Goal: Check status: Check status

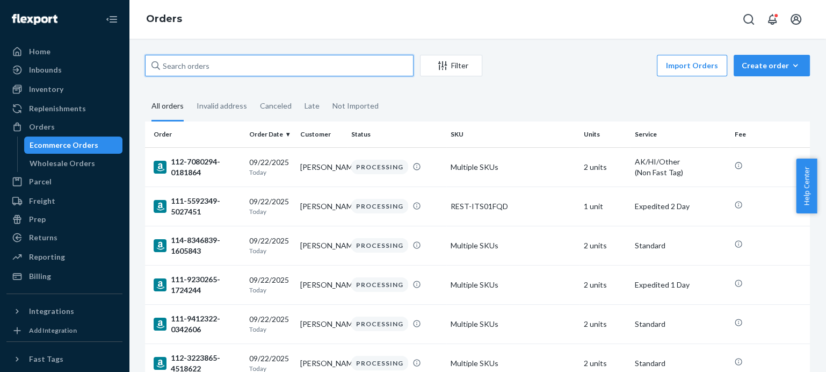
click at [210, 65] on input "text" at bounding box center [279, 65] width 268 height 21
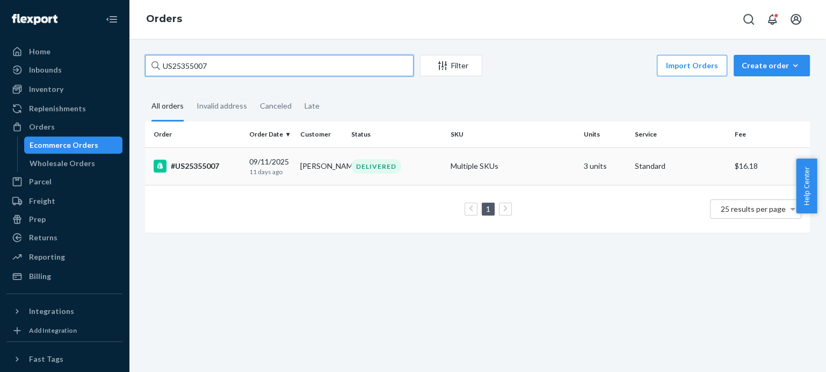
type input "US25355007"
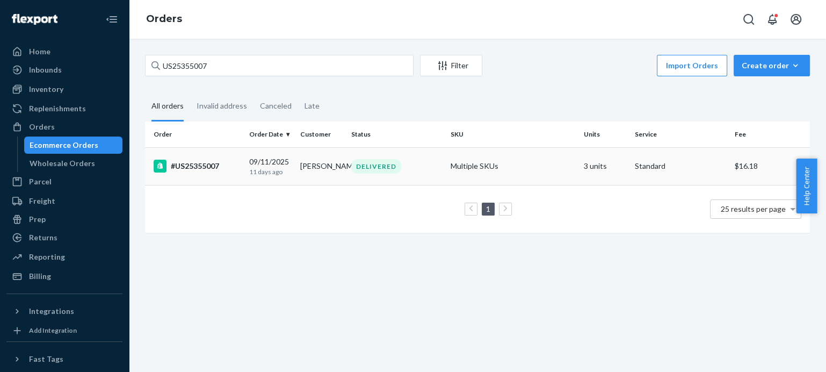
click at [198, 166] on div "#US25355007" at bounding box center [197, 165] width 87 height 13
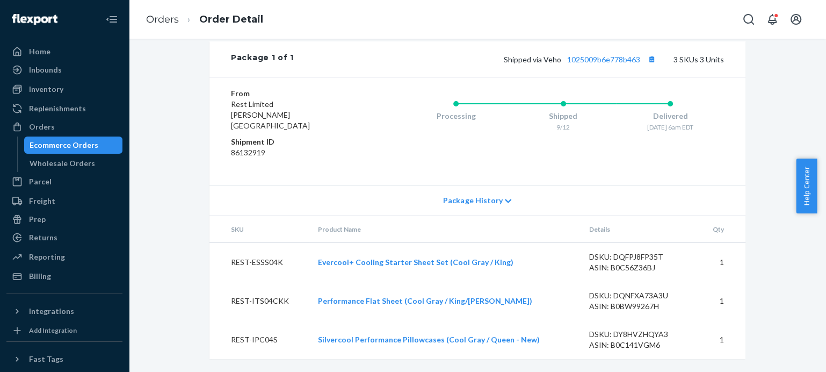
scroll to position [455, 0]
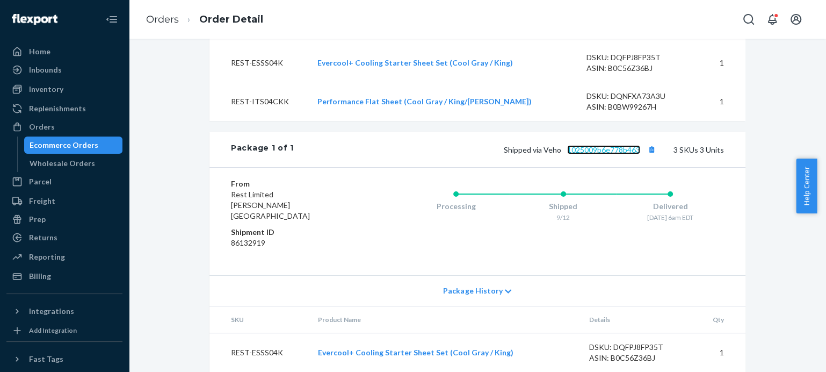
click at [614, 154] on link "1025009b6e778b463" at bounding box center [603, 149] width 73 height 9
click at [169, 20] on link "Orders" at bounding box center [162, 19] width 33 height 12
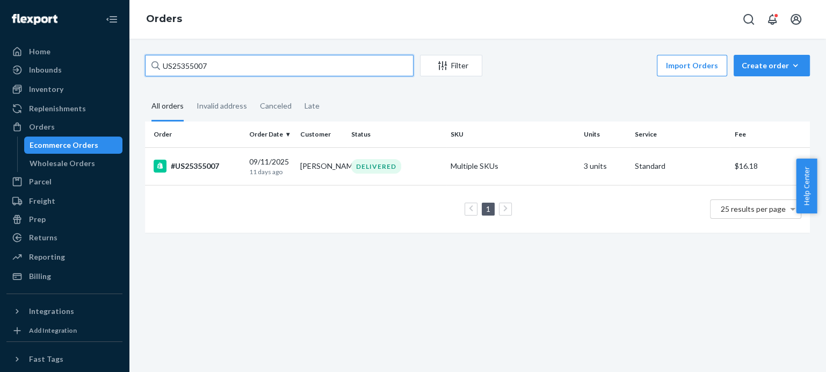
drag, startPoint x: 219, startPoint y: 66, endPoint x: 139, endPoint y: 63, distance: 79.5
click at [139, 63] on div "US25355007 Filter Import Orders Create order Ecommerce order Removal order All …" at bounding box center [477, 149] width 681 height 188
paste input "#US25355185"
type input "#US25355185"
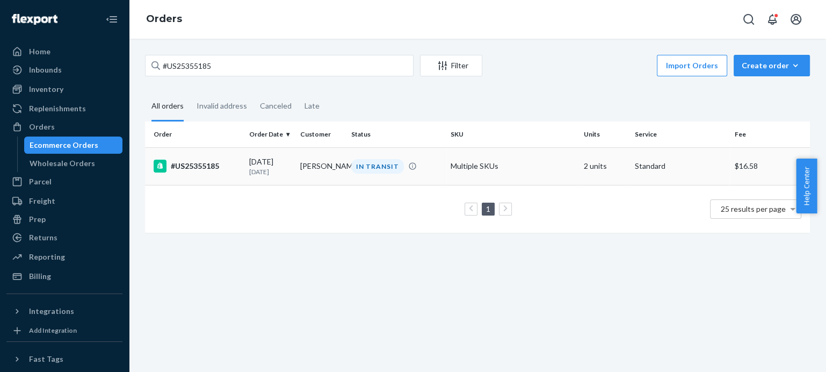
click at [194, 166] on div "#US25355185" at bounding box center [197, 165] width 87 height 13
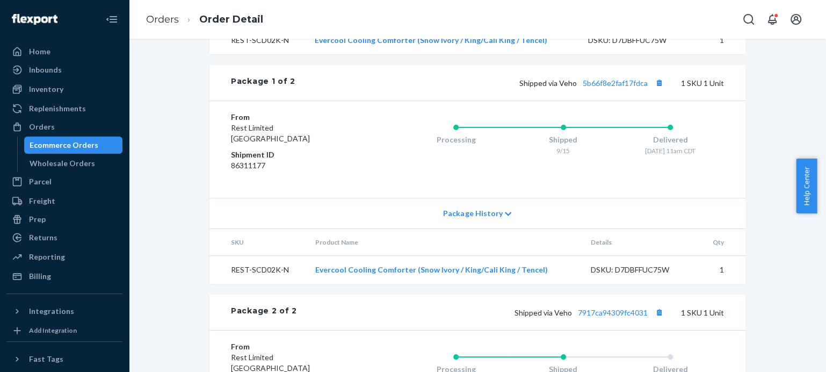
scroll to position [359, 0]
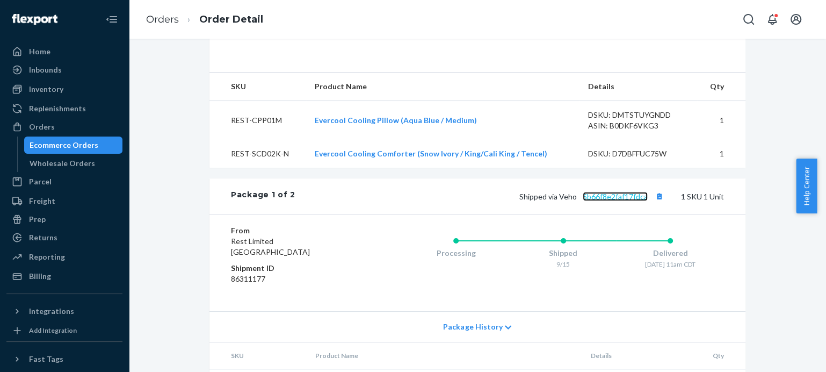
click at [613, 201] on link "5b66f8e2faf17fdca" at bounding box center [615, 196] width 65 height 9
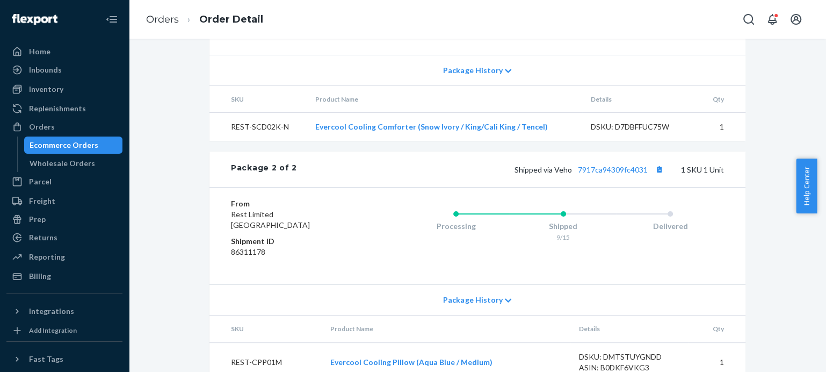
scroll to position [657, 0]
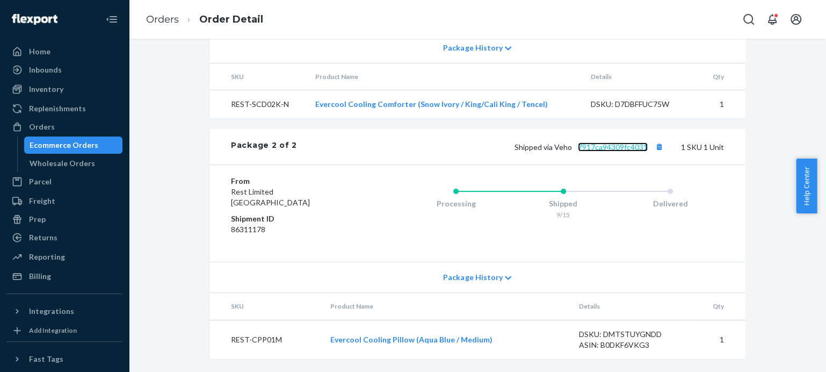
click at [613, 148] on link "7917ca94309fc4031" at bounding box center [613, 146] width 70 height 9
click at [170, 20] on link "Orders" at bounding box center [162, 19] width 33 height 12
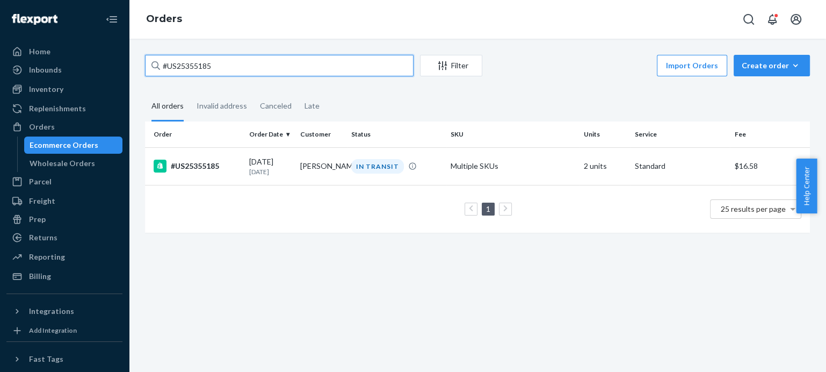
drag, startPoint x: 215, startPoint y: 66, endPoint x: 147, endPoint y: 75, distance: 69.3
click at [147, 75] on input "#US25355185" at bounding box center [279, 65] width 268 height 21
paste input "PD2421422"
type input "PD2421422"
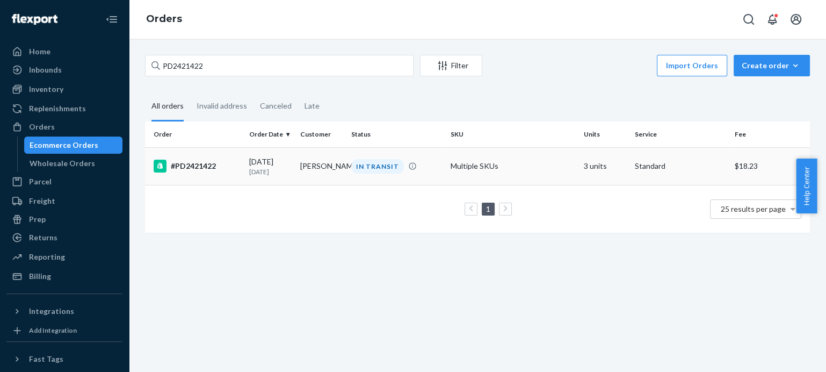
click at [196, 164] on div "#PD2421422" at bounding box center [197, 165] width 87 height 13
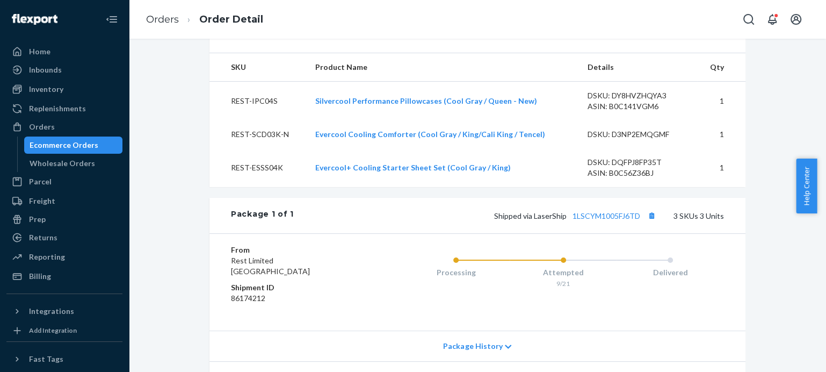
scroll to position [497, 0]
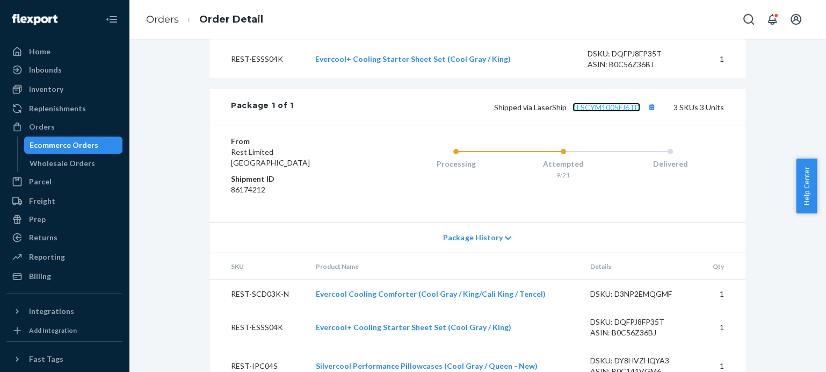
click at [599, 112] on link "1LSCYM1005FJ6TD" at bounding box center [606, 107] width 68 height 9
click at [161, 17] on link "Orders" at bounding box center [162, 19] width 33 height 12
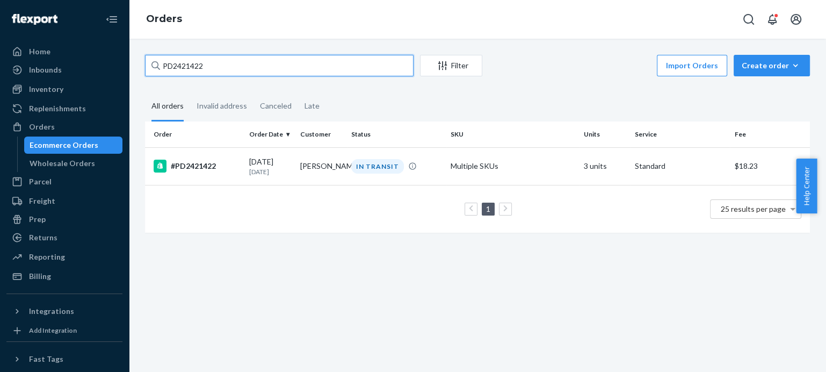
drag, startPoint x: 208, startPoint y: 65, endPoint x: 142, endPoint y: 74, distance: 66.6
click at [142, 74] on div "PD2421422 Filter Import Orders Create order Ecommerce order Removal order All o…" at bounding box center [477, 149] width 681 height 188
paste input "1829603"
type input "PD1829603"
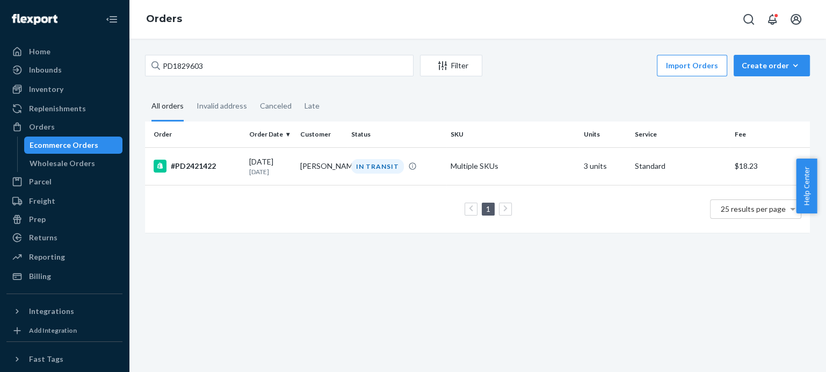
click at [142, 74] on div "PD1829603 Filter Import Orders Create order Ecommerce order Removal order All o…" at bounding box center [477, 149] width 681 height 188
click at [200, 162] on div "#PD1829603" at bounding box center [197, 165] width 87 height 13
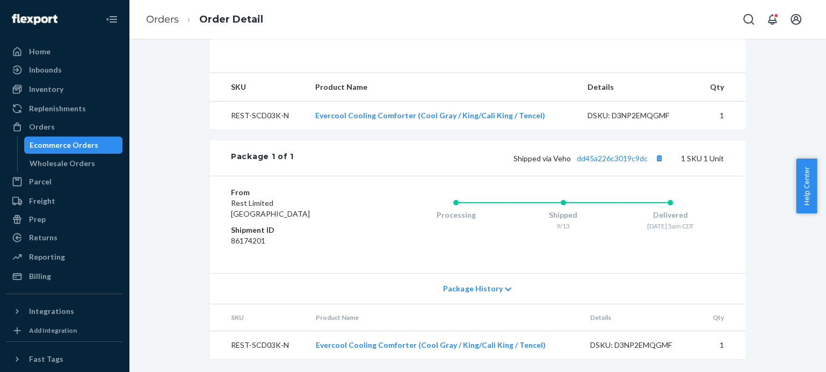
scroll to position [378, 0]
click at [603, 156] on link "dd45a226c3019c9dc" at bounding box center [612, 158] width 71 height 9
click at [156, 16] on link "Orders" at bounding box center [162, 19] width 33 height 12
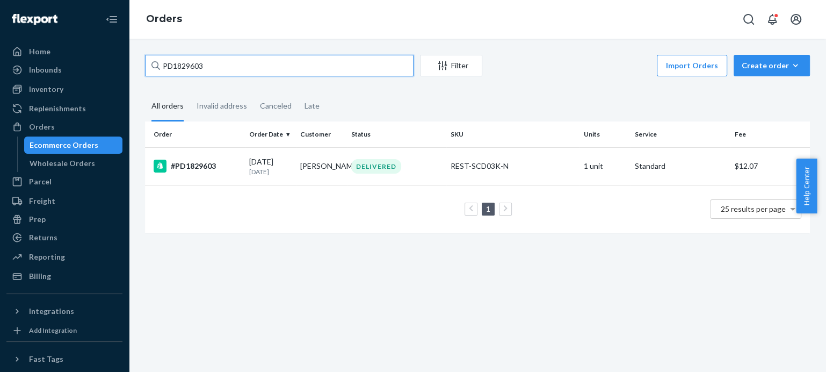
drag, startPoint x: 216, startPoint y: 70, endPoint x: 137, endPoint y: 68, distance: 78.4
click at [137, 68] on div "PD1829603 Filter Import Orders Create order Ecommerce order Removal order All o…" at bounding box center [477, 149] width 681 height 188
paste input "#US25355411"
type input "#US25355411"
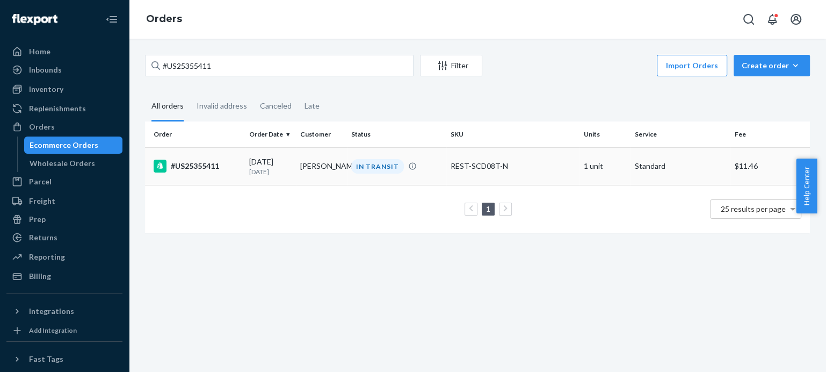
click at [200, 164] on div "#US25355411" at bounding box center [197, 165] width 87 height 13
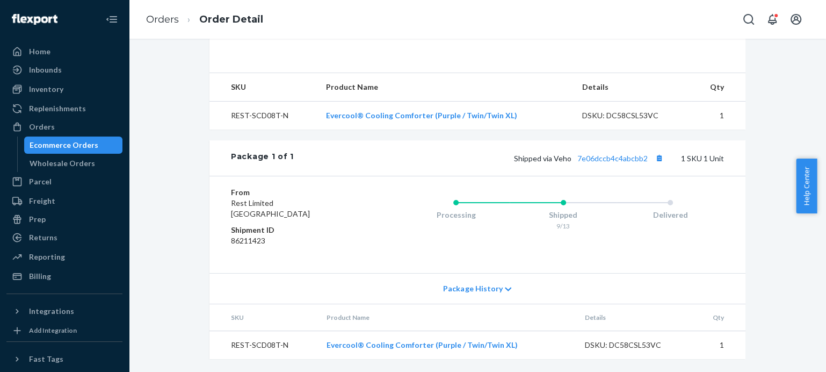
scroll to position [378, 0]
click at [608, 159] on link "7e06dccb4c4abcbb2" at bounding box center [612, 158] width 70 height 9
click at [167, 20] on link "Orders" at bounding box center [162, 19] width 33 height 12
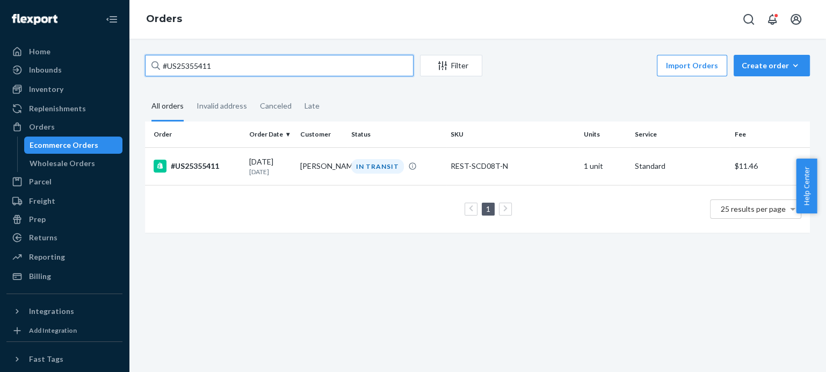
drag, startPoint x: 224, startPoint y: 64, endPoint x: 125, endPoint y: 56, distance: 100.3
click at [125, 56] on div "Home Inbounds Shipping Plans Problems Inventory Products Replenishments Orders …" at bounding box center [413, 186] width 826 height 372
paste input "5"
type input "#US25355451"
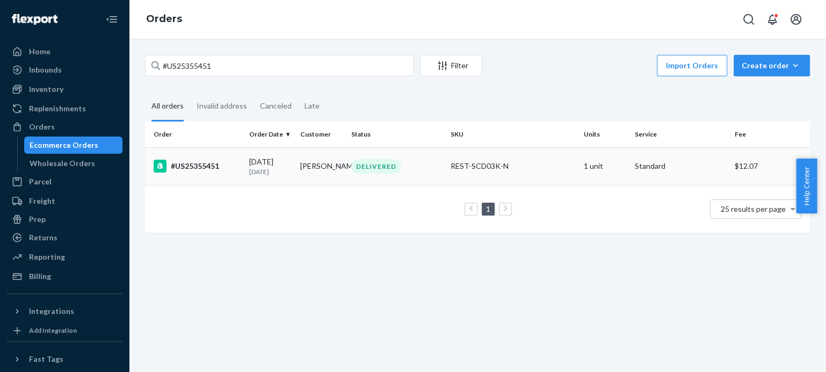
click at [186, 163] on div "#US25355451" at bounding box center [197, 165] width 87 height 13
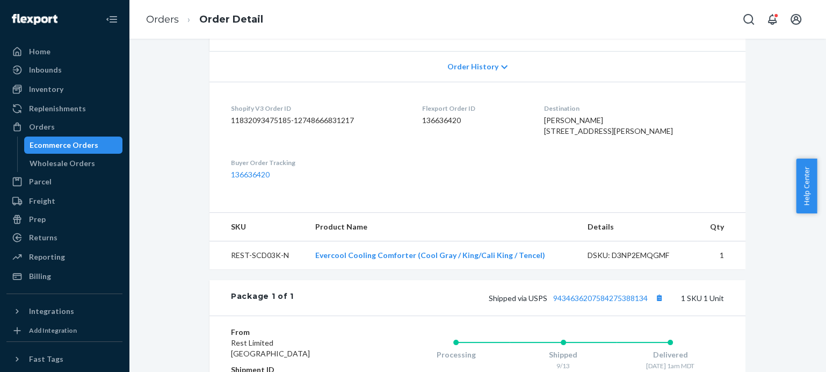
scroll to position [298, 0]
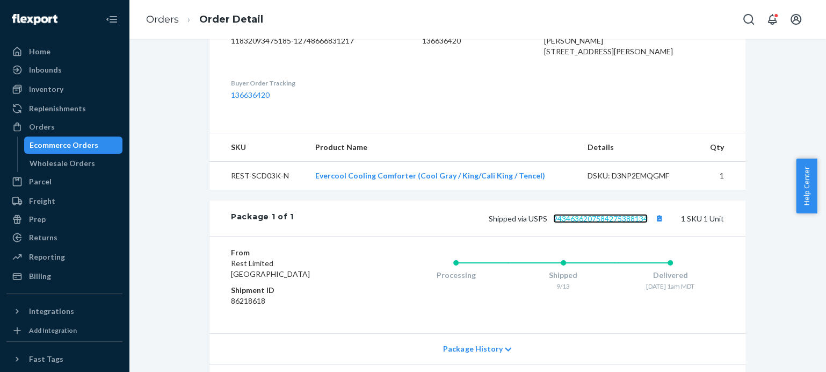
click at [591, 223] on link "9434636207584275388134" at bounding box center [600, 218] width 95 height 9
click at [168, 19] on link "Orders" at bounding box center [162, 19] width 33 height 12
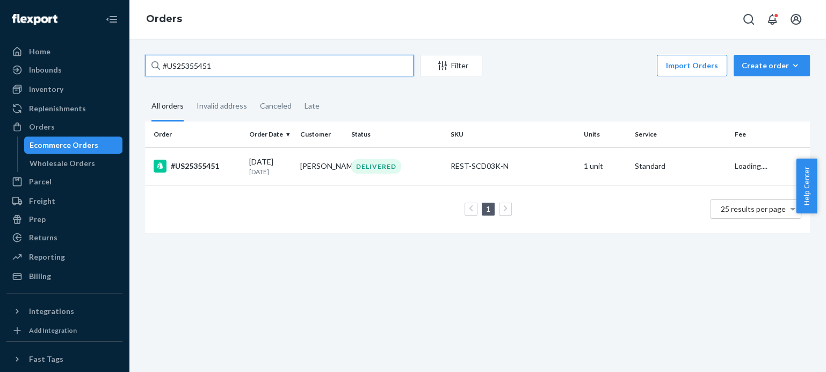
drag, startPoint x: 226, startPoint y: 67, endPoint x: 212, endPoint y: 66, distance: 14.6
click at [226, 67] on input "#US25355451" at bounding box center [279, 65] width 268 height 21
drag, startPoint x: 212, startPoint y: 66, endPoint x: 139, endPoint y: 66, distance: 72.5
click at [139, 66] on div "#US25355451 Filter Import Orders Create order Ecommerce order Removal order All…" at bounding box center [477, 149] width 681 height 188
paste input "US25355472"
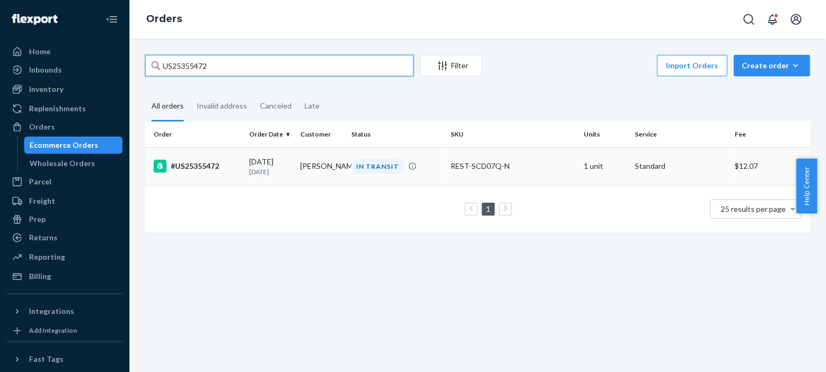
type input "US25355472"
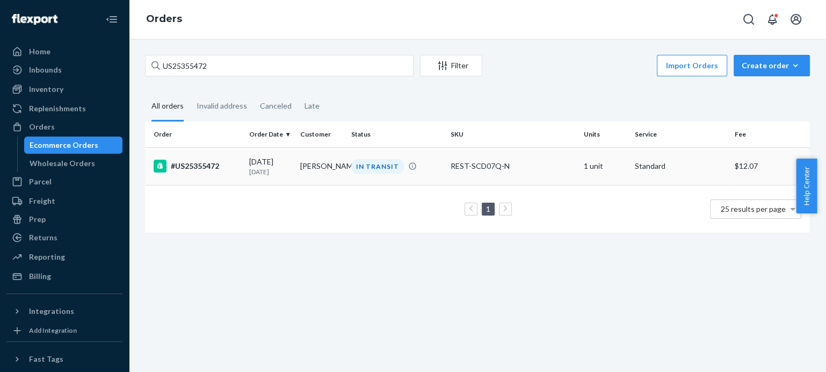
click at [210, 163] on div "#US25355472" at bounding box center [197, 165] width 87 height 13
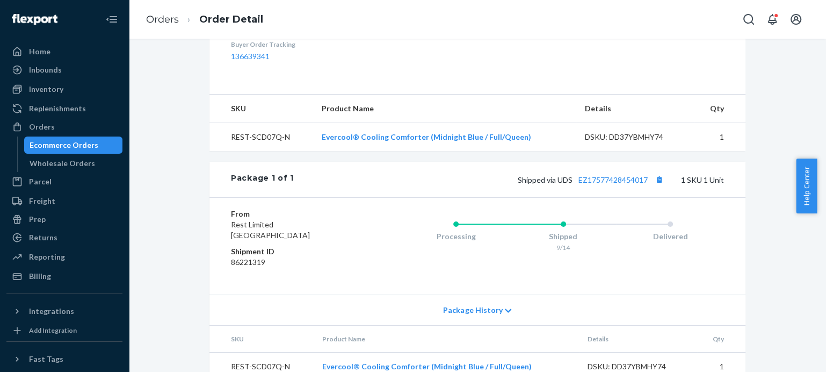
scroll to position [378, 0]
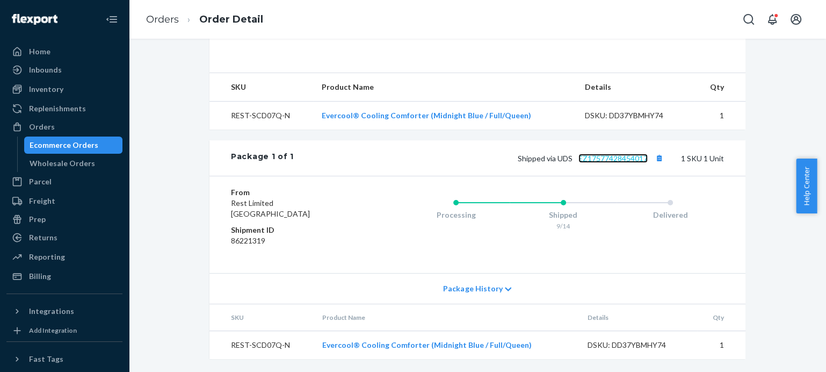
click at [623, 155] on link "EZ17577428454017" at bounding box center [612, 158] width 69 height 9
click at [172, 17] on link "Orders" at bounding box center [162, 19] width 33 height 12
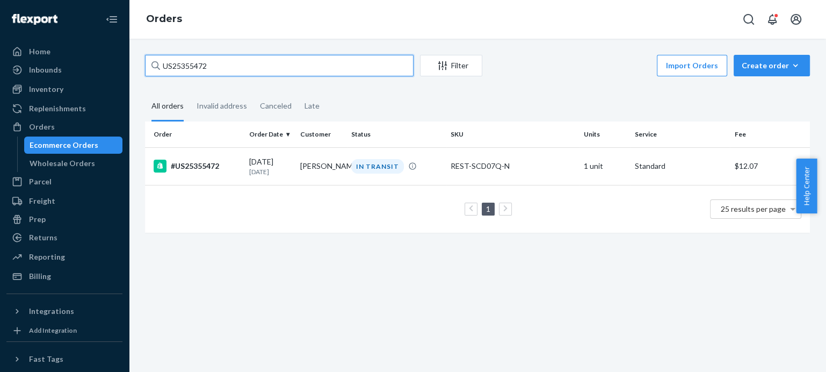
drag, startPoint x: 233, startPoint y: 67, endPoint x: 134, endPoint y: 67, distance: 98.3
click at [134, 67] on div "US25355472 Filter Import Orders Create order Ecommerce order Removal order All …" at bounding box center [477, 205] width 697 height 333
paste input "91"
type input "US25355491"
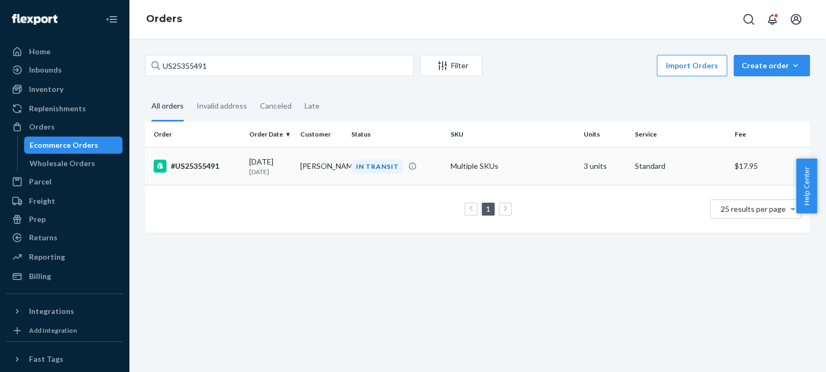
click at [209, 166] on div "#US25355491" at bounding box center [197, 165] width 87 height 13
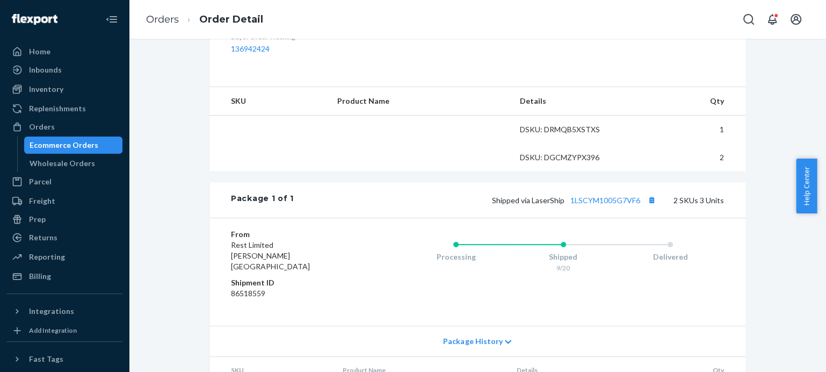
scroll to position [398, 0]
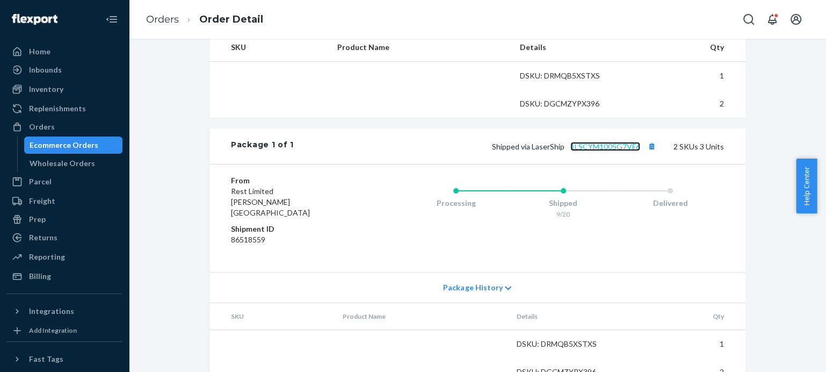
click at [599, 151] on link "1LSCYM1005G7VF6" at bounding box center [605, 146] width 70 height 9
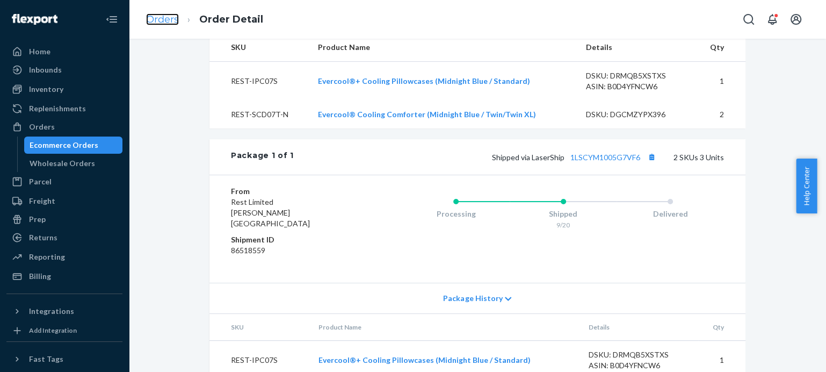
click at [163, 16] on link "Orders" at bounding box center [162, 19] width 33 height 12
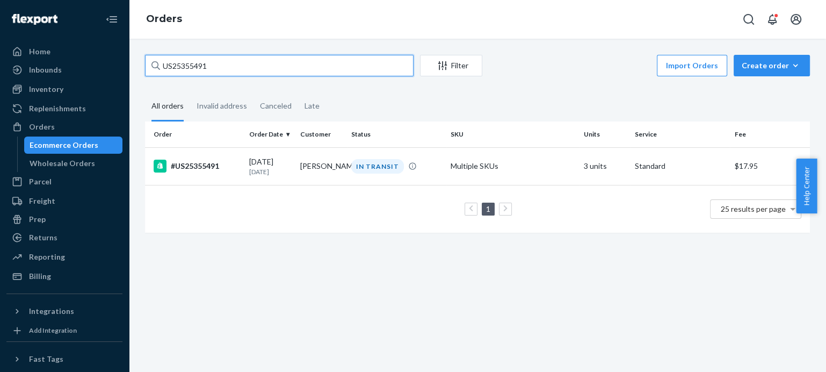
drag, startPoint x: 215, startPoint y: 63, endPoint x: 137, endPoint y: 57, distance: 78.1
click at [137, 57] on div "US25355491 Filter Import Orders Create order Ecommerce order Removal order All …" at bounding box center [477, 149] width 681 height 188
paste input "523"
type input "US25355523"
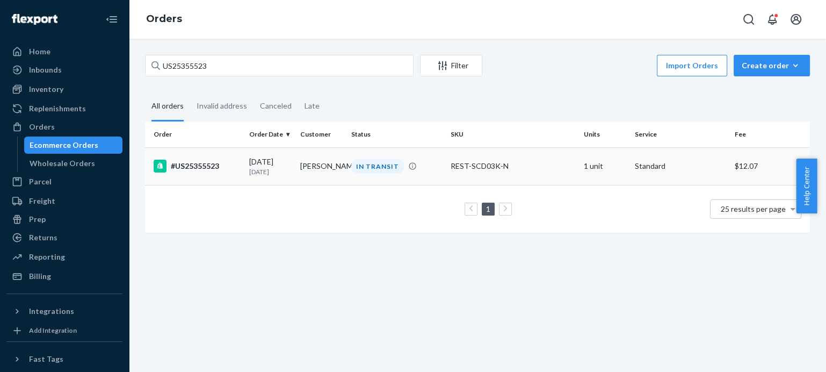
click at [206, 162] on div "#US25355523" at bounding box center [197, 165] width 87 height 13
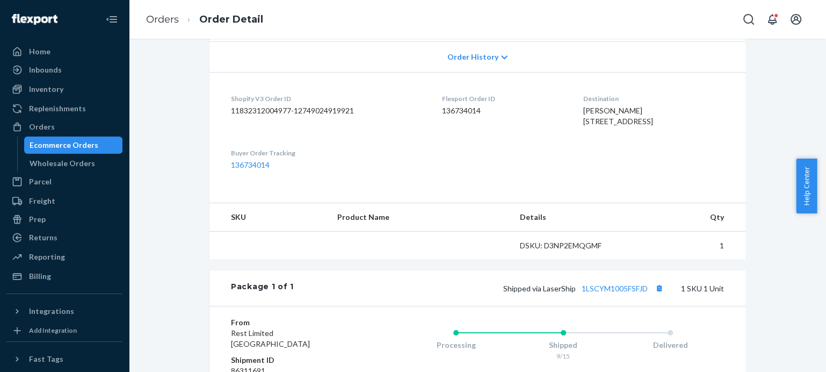
scroll to position [378, 0]
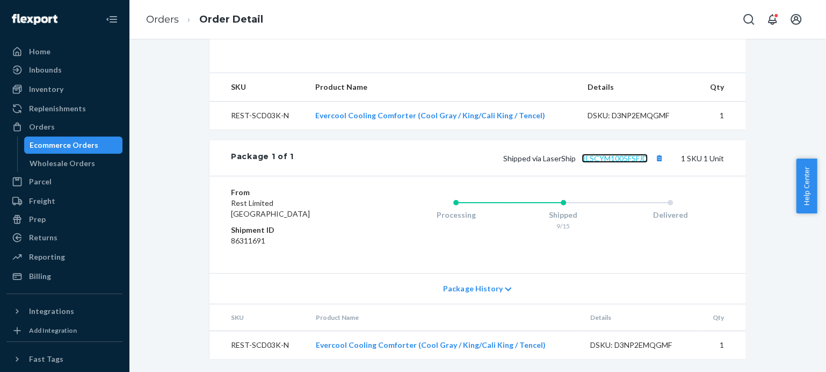
click at [616, 159] on link "1LSCYM1005FSFJD" at bounding box center [615, 158] width 66 height 9
click at [163, 19] on link "Orders" at bounding box center [162, 19] width 33 height 12
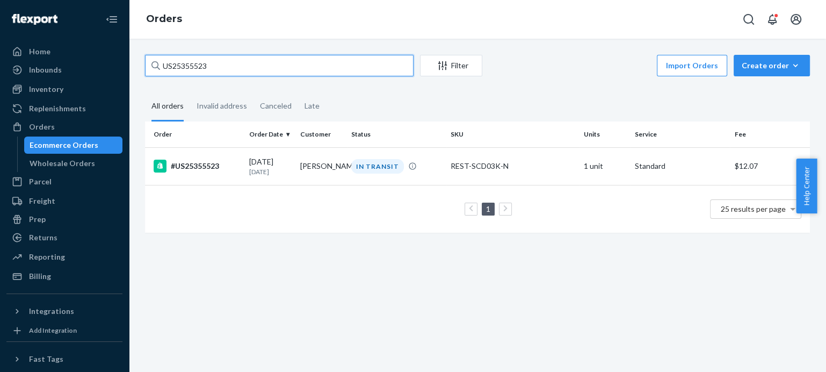
drag, startPoint x: 217, startPoint y: 69, endPoint x: 143, endPoint y: 66, distance: 73.7
click at [143, 66] on div "US25355523 Filter Import Orders Create order Ecommerce order Removal order All …" at bounding box center [477, 149] width 681 height 188
paste input "PD282106"
type input "PD2821063"
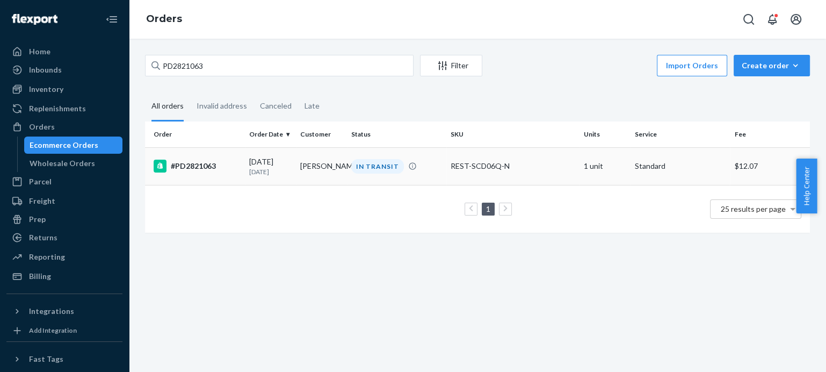
drag, startPoint x: 190, startPoint y: 164, endPoint x: 195, endPoint y: 171, distance: 8.5
click at [191, 164] on div "#PD2821063" at bounding box center [197, 165] width 87 height 13
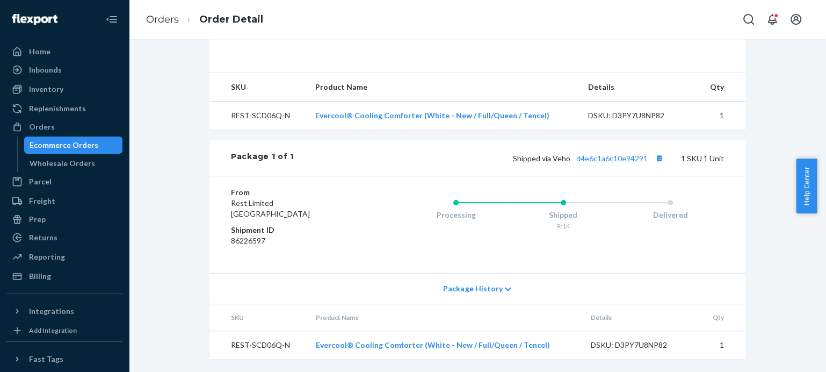
scroll to position [378, 0]
click at [590, 158] on link "d4e6c1a6c10e94291" at bounding box center [611, 158] width 71 height 9
click at [165, 23] on link "Orders" at bounding box center [162, 19] width 33 height 12
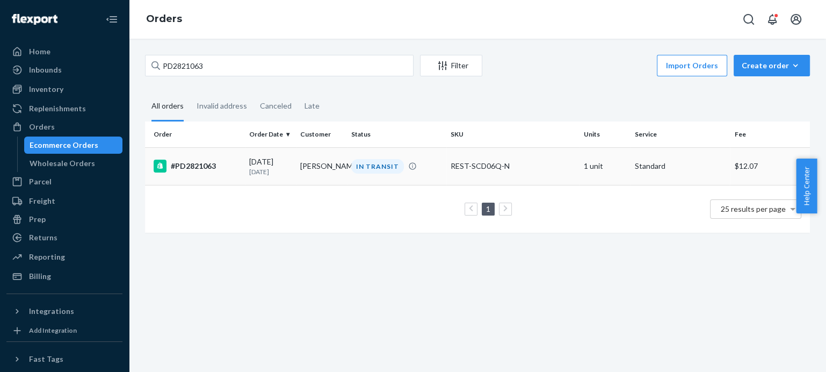
click at [202, 163] on div "#PD2821063" at bounding box center [197, 165] width 87 height 13
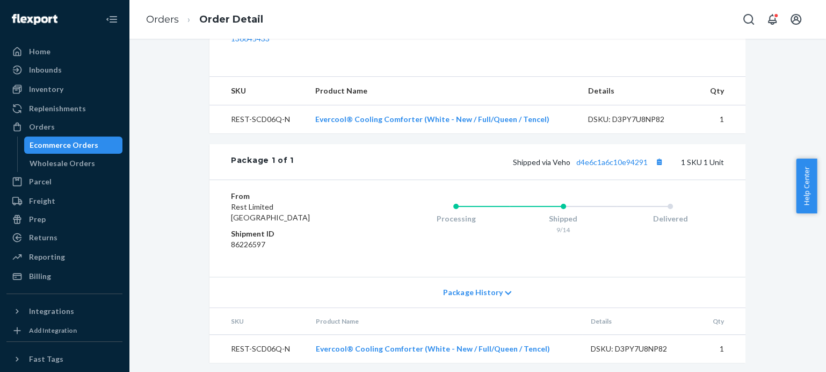
scroll to position [378, 0]
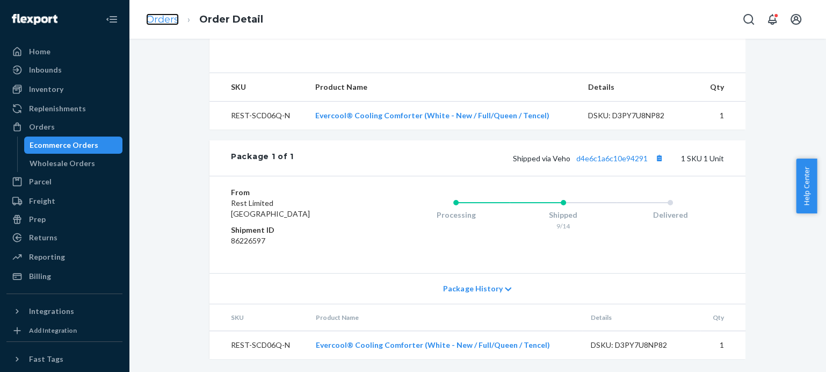
click at [164, 20] on link "Orders" at bounding box center [162, 19] width 33 height 12
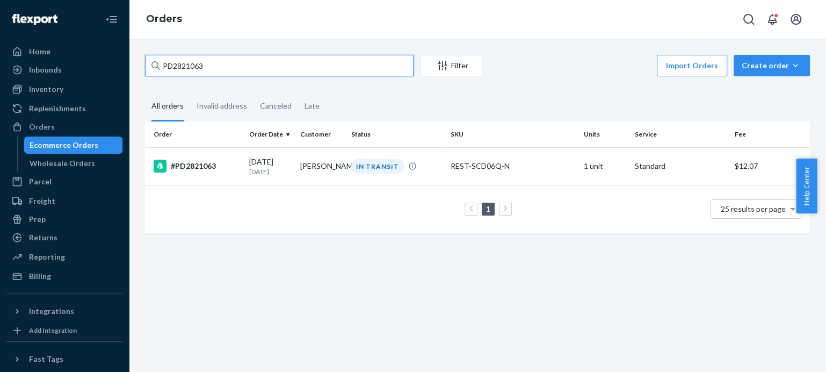
drag, startPoint x: 210, startPoint y: 69, endPoint x: 141, endPoint y: 69, distance: 69.3
click at [141, 69] on div "PD2821063 Filter Import Orders Create order Ecommerce order Removal order All o…" at bounding box center [477, 149] width 681 height 188
paste input "#US25355600"
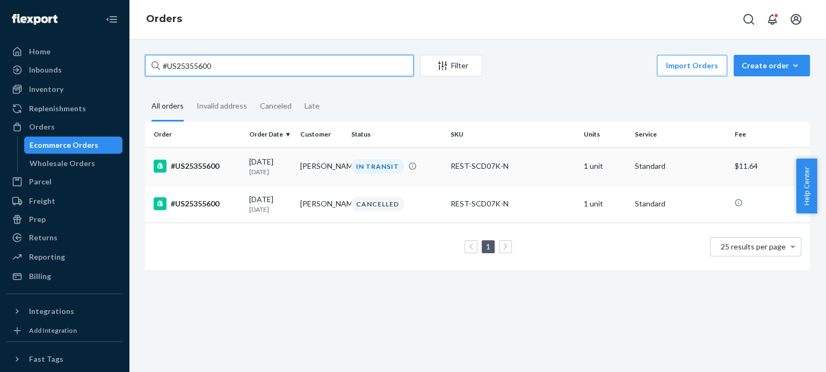
type input "#US25355600"
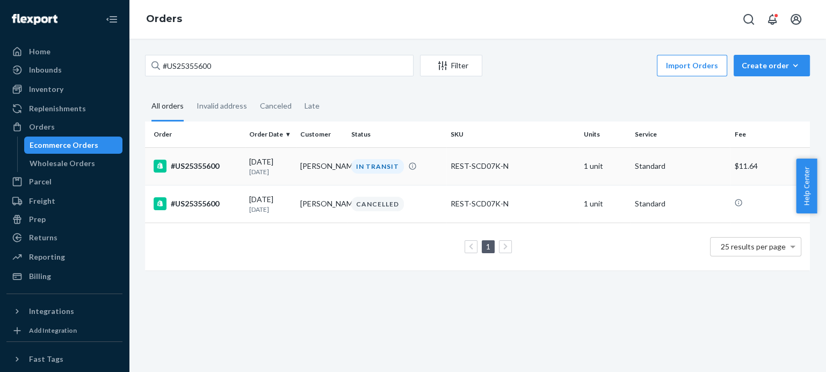
click at [197, 163] on div "#US25355600" at bounding box center [197, 165] width 87 height 13
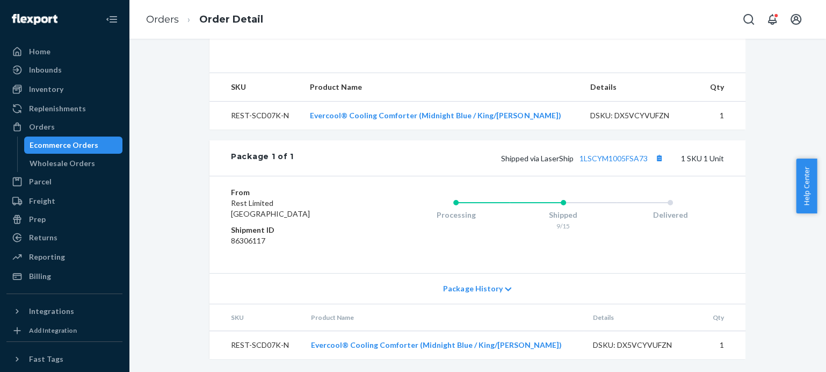
scroll to position [378, 0]
click at [610, 159] on link "1LSCYM1005FSA73" at bounding box center [613, 158] width 68 height 9
click at [167, 19] on link "Orders" at bounding box center [162, 19] width 33 height 12
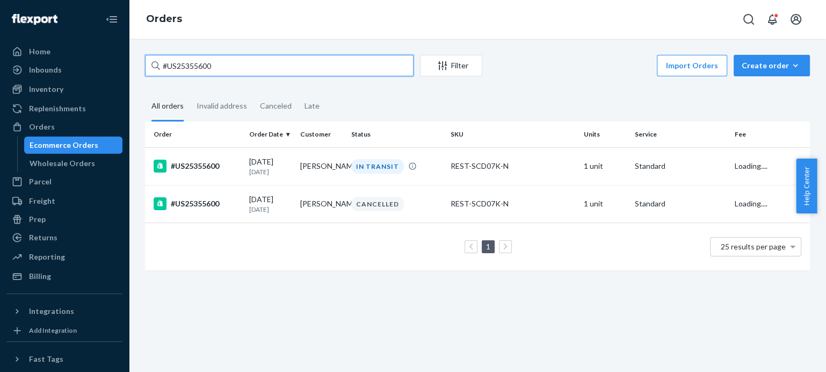
drag, startPoint x: 220, startPoint y: 66, endPoint x: 137, endPoint y: 69, distance: 82.7
click at [137, 69] on div "#US25355600 Filter Import Orders Create order Ecommerce order Removal order All…" at bounding box center [477, 168] width 681 height 226
paste input "79"
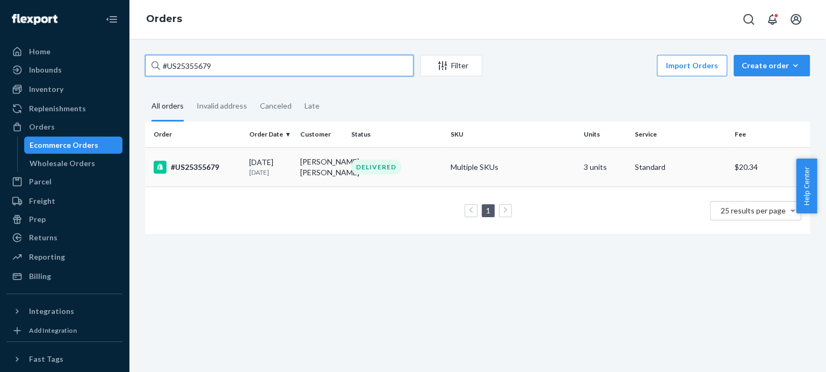
type input "#US25355679"
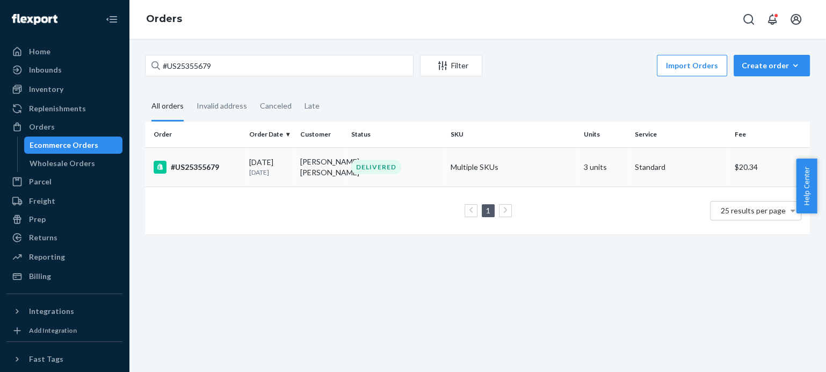
click at [199, 164] on div "#US25355679" at bounding box center [197, 167] width 87 height 13
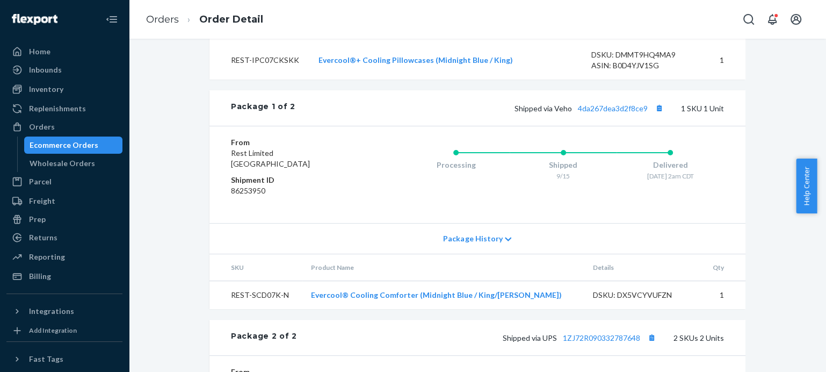
scroll to position [414, 0]
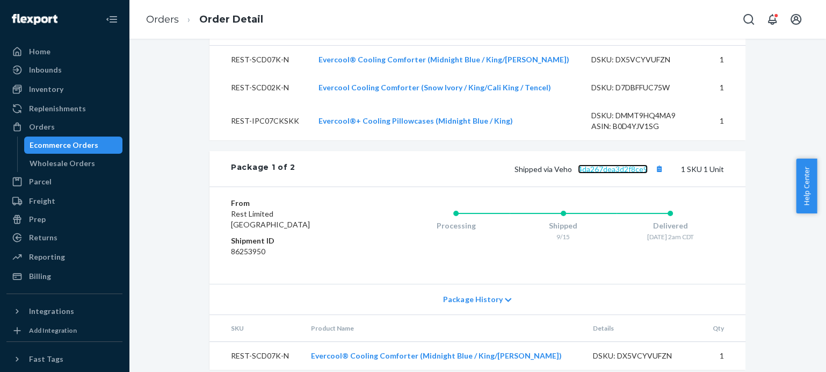
click at [608, 173] on link "4da267dea3d2f8ce9" at bounding box center [613, 168] width 70 height 9
click at [165, 21] on link "Orders" at bounding box center [162, 19] width 33 height 12
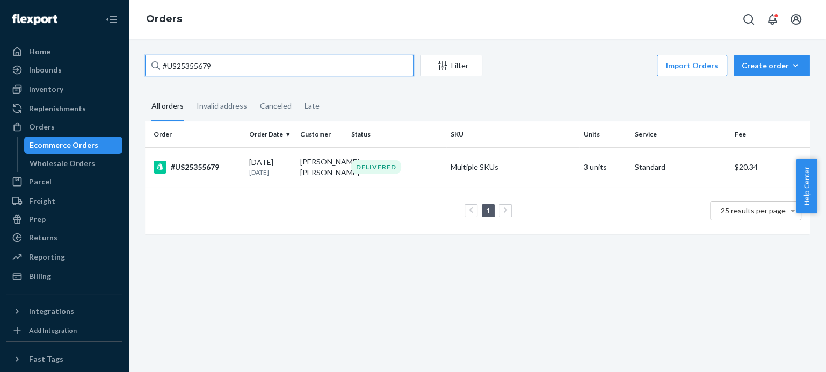
drag, startPoint x: 222, startPoint y: 64, endPoint x: 155, endPoint y: 64, distance: 67.1
click at [155, 64] on div "#US25355679" at bounding box center [279, 65] width 268 height 21
paste input "US25355941"
type input "US25355941"
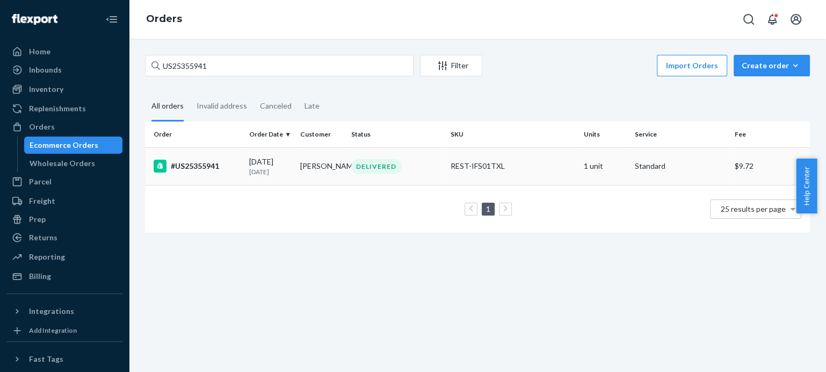
click at [207, 165] on div "#US25355941" at bounding box center [197, 165] width 87 height 13
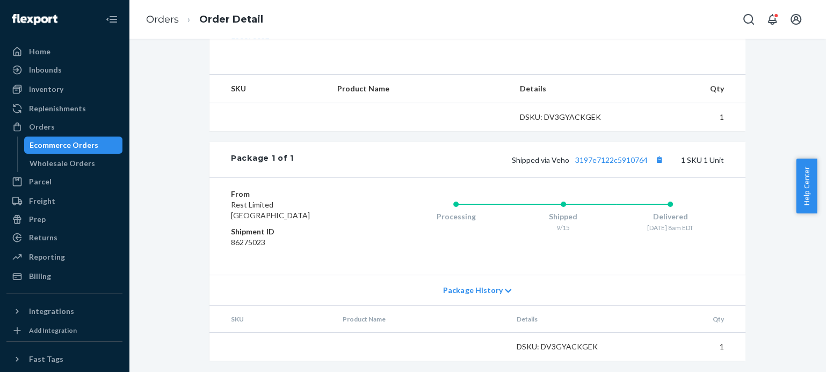
scroll to position [378, 0]
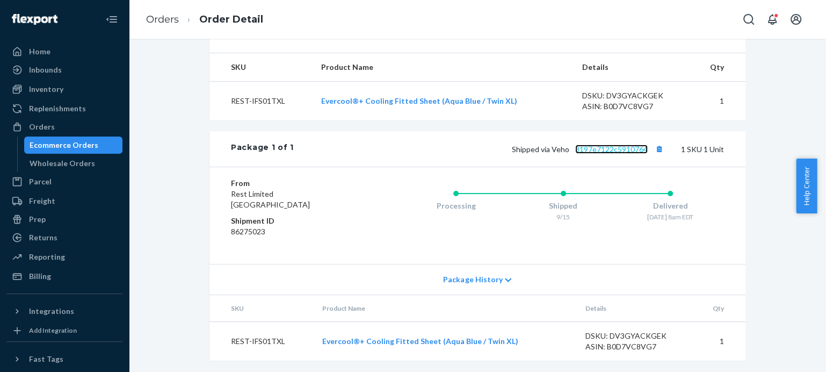
click at [613, 154] on link "3197e7122c5910764" at bounding box center [611, 148] width 72 height 9
click at [160, 19] on link "Orders" at bounding box center [162, 19] width 33 height 12
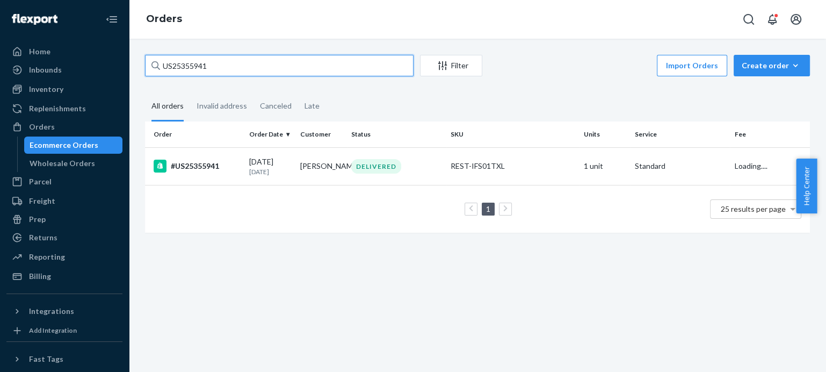
drag, startPoint x: 209, startPoint y: 68, endPoint x: 126, endPoint y: 70, distance: 83.3
click at [126, 70] on div "Home Inbounds Shipping Plans Problems Inventory Products Replenishments Orders …" at bounding box center [413, 186] width 826 height 372
paste input "6094"
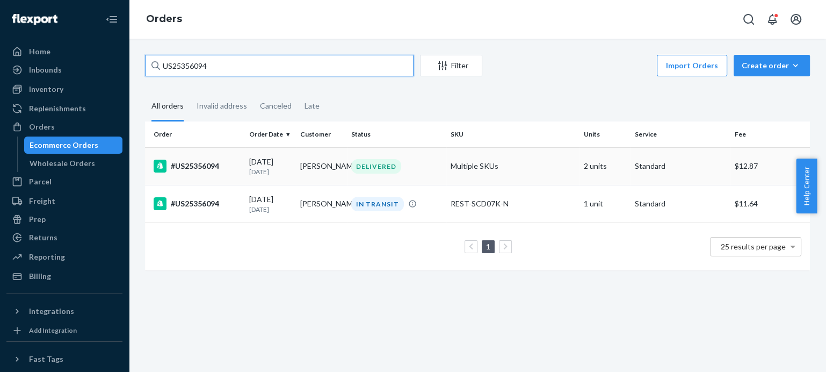
type input "US25356094"
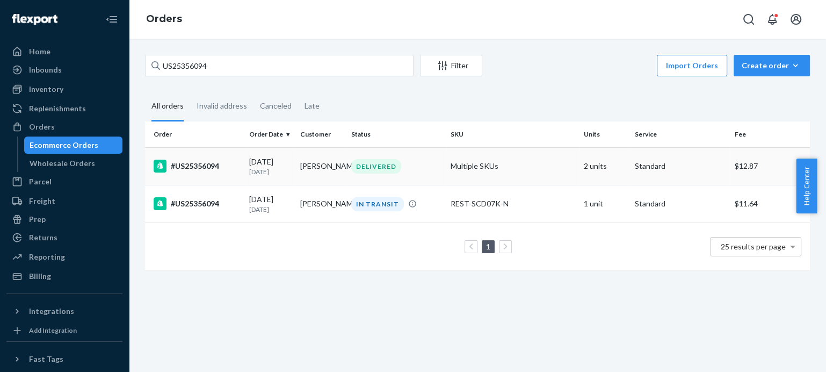
click at [203, 162] on div "#US25356094" at bounding box center [197, 165] width 87 height 13
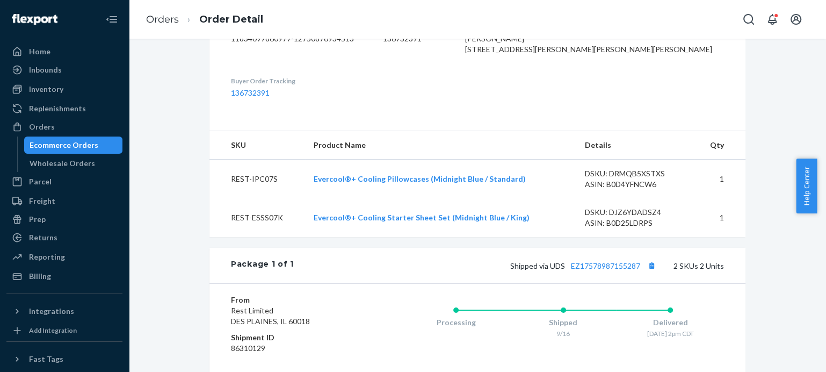
scroll to position [477, 0]
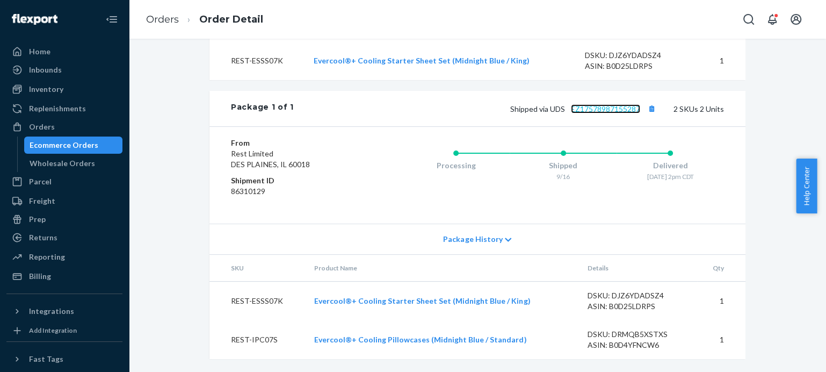
click at [618, 109] on link "EZ17578987155287" at bounding box center [605, 108] width 69 height 9
click at [162, 18] on link "Orders" at bounding box center [162, 19] width 33 height 12
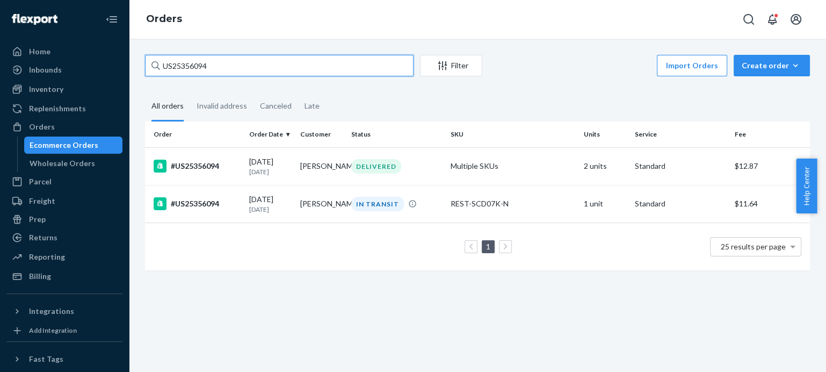
drag, startPoint x: 211, startPoint y: 64, endPoint x: 141, endPoint y: 74, distance: 70.5
click at [141, 74] on div "US25356094 Filter Import Orders Create order Ecommerce order Removal order All …" at bounding box center [477, 168] width 681 height 226
paste input "143"
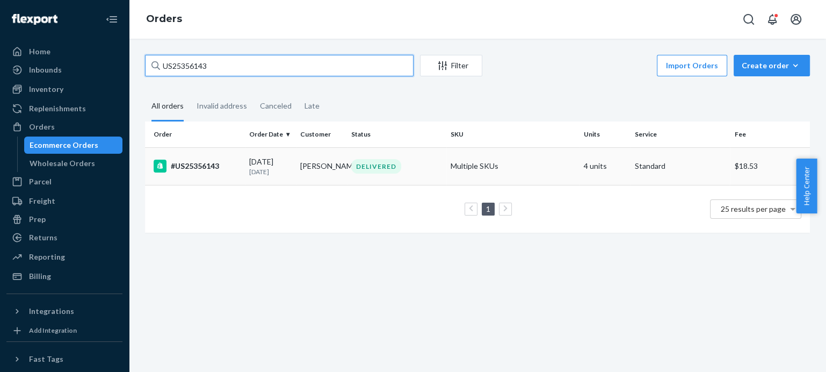
type input "US25356143"
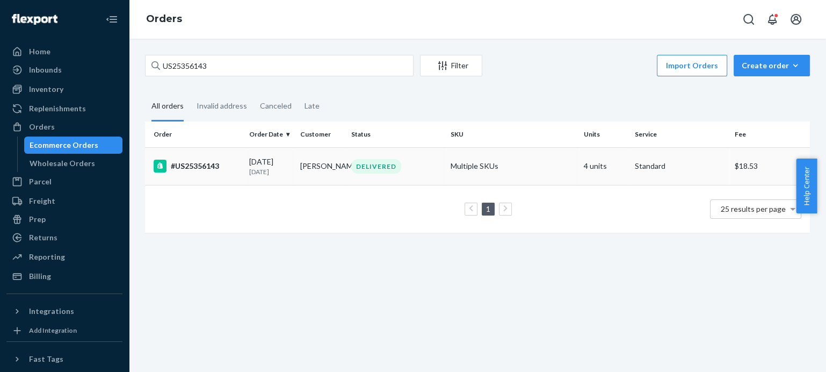
click at [207, 163] on div "#US25356143" at bounding box center [197, 165] width 87 height 13
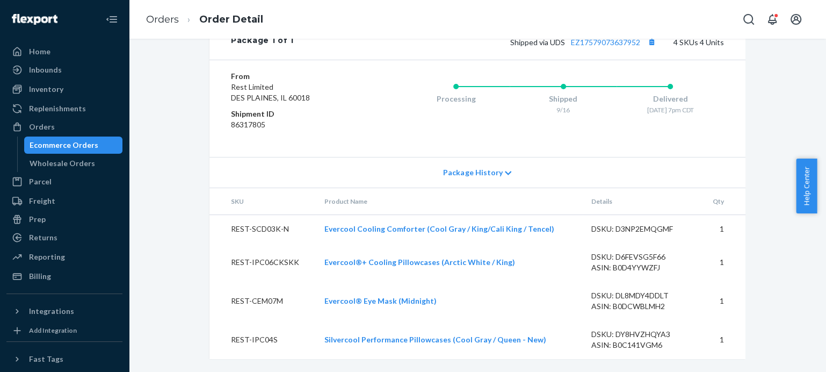
scroll to position [497, 0]
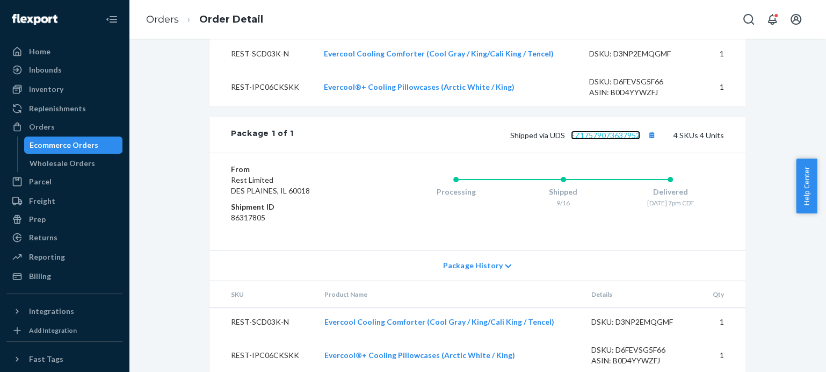
click at [603, 140] on link "EZ17579073637952" at bounding box center [605, 134] width 69 height 9
click at [164, 17] on link "Orders" at bounding box center [162, 19] width 33 height 12
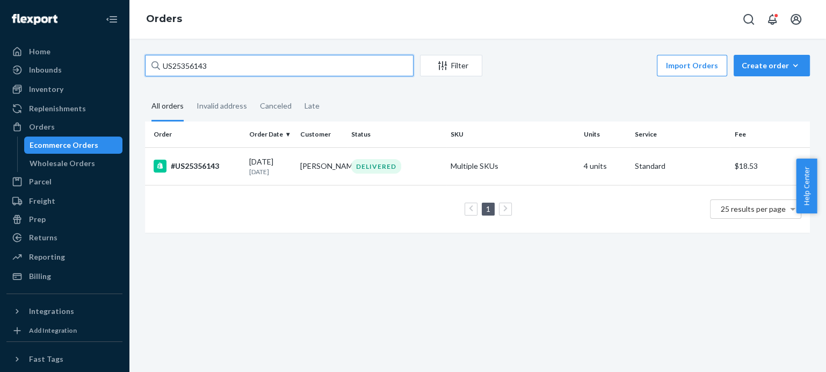
drag, startPoint x: 216, startPoint y: 71, endPoint x: 137, endPoint y: 67, distance: 78.5
click at [137, 67] on div "US25356143 Filter Import Orders Create order Ecommerce order Removal order All …" at bounding box center [477, 149] width 681 height 188
paste input "228"
type input "US25356228"
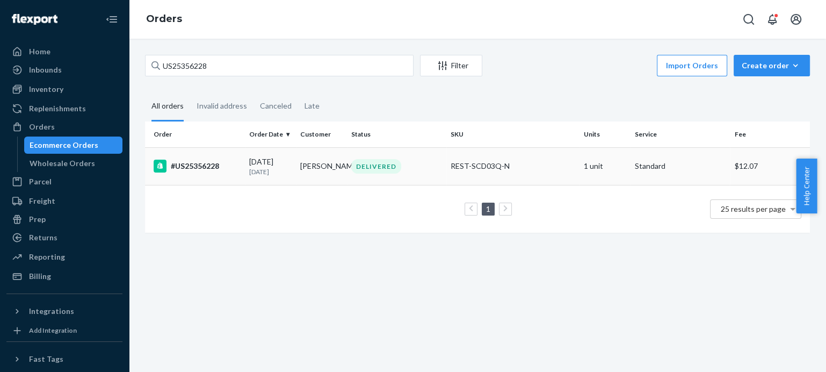
click at [197, 169] on div "#US25356228" at bounding box center [197, 165] width 87 height 13
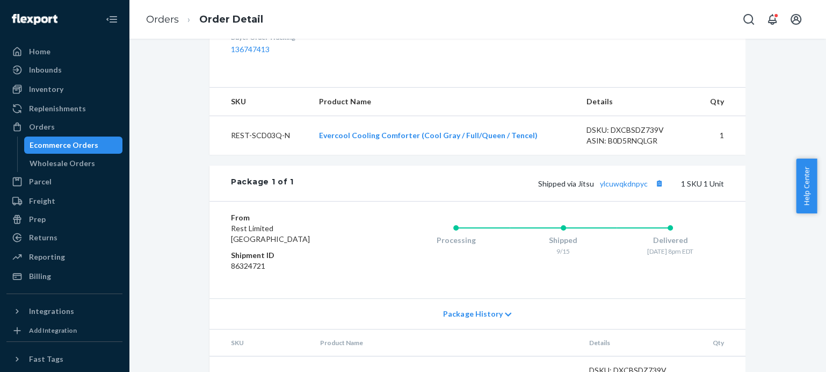
scroll to position [400, 0]
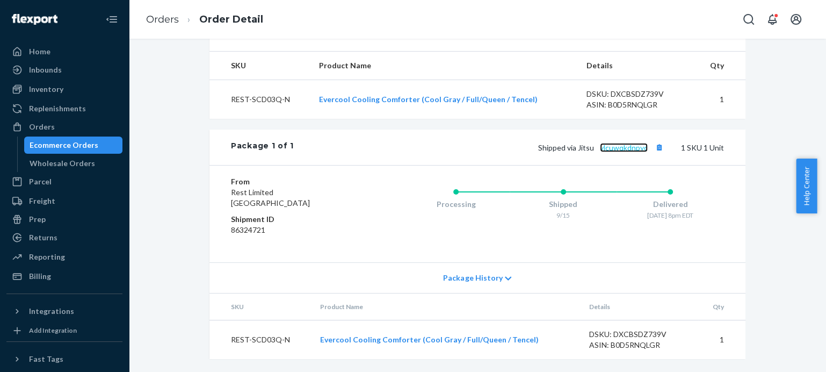
click at [626, 150] on link "ylcuwqkdnpyc" at bounding box center [624, 147] width 48 height 9
click at [152, 19] on link "Orders" at bounding box center [162, 19] width 33 height 12
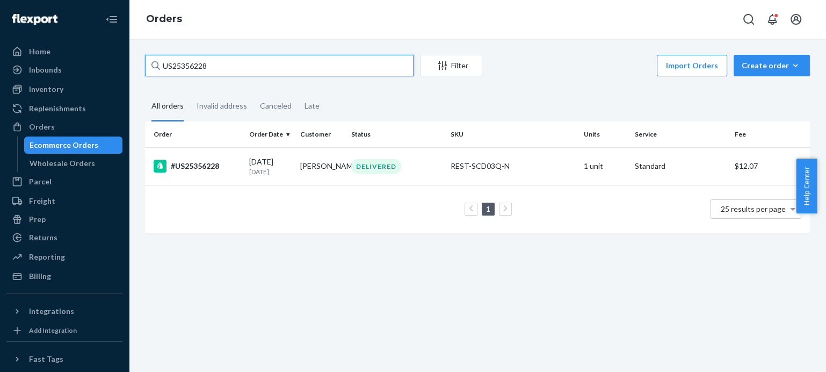
drag, startPoint x: 219, startPoint y: 67, endPoint x: 136, endPoint y: 63, distance: 83.3
click at [136, 63] on div "US25356228 Filter Import Orders Create order Ecommerce order Removal order All …" at bounding box center [477, 205] width 697 height 333
paste input "45"
type input "US25356245"
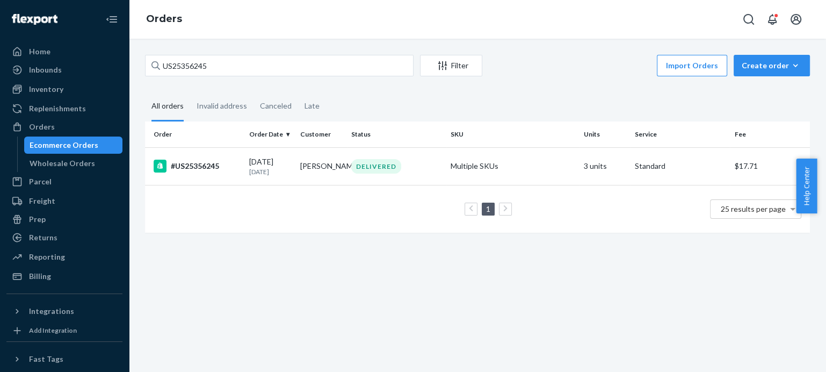
click at [187, 166] on div "#US25356245" at bounding box center [197, 165] width 87 height 13
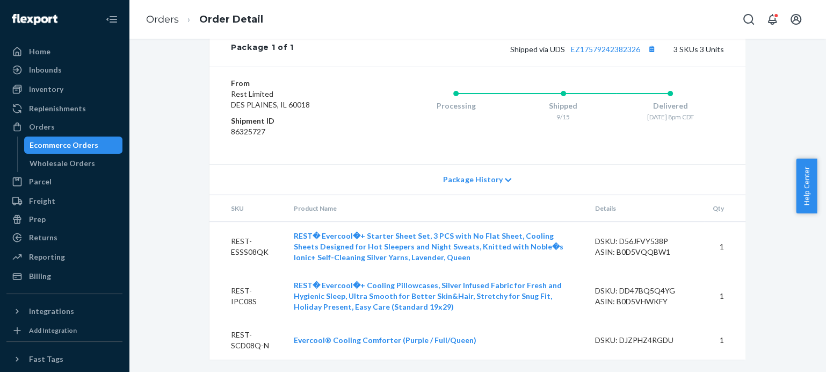
scroll to position [597, 0]
click at [621, 49] on link "EZ17579242382326" at bounding box center [605, 48] width 69 height 9
click at [163, 17] on link "Orders" at bounding box center [162, 19] width 33 height 12
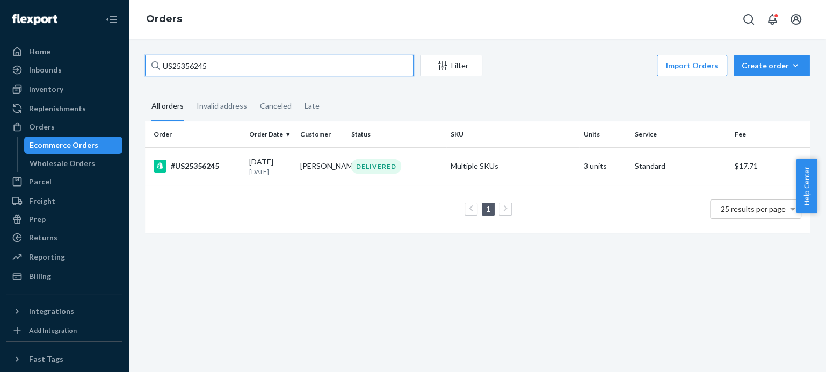
drag, startPoint x: 220, startPoint y: 69, endPoint x: 139, endPoint y: 69, distance: 81.1
click at [139, 69] on div "US25356245 Filter Import Orders Create order Ecommerce order Removal order All …" at bounding box center [477, 149] width 681 height 188
paste input "PD1840649"
type input "PD1840649"
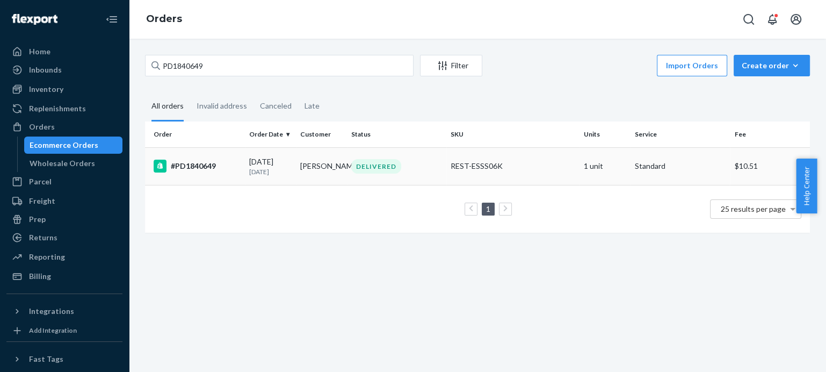
click at [200, 166] on div "#PD1840649" at bounding box center [197, 165] width 87 height 13
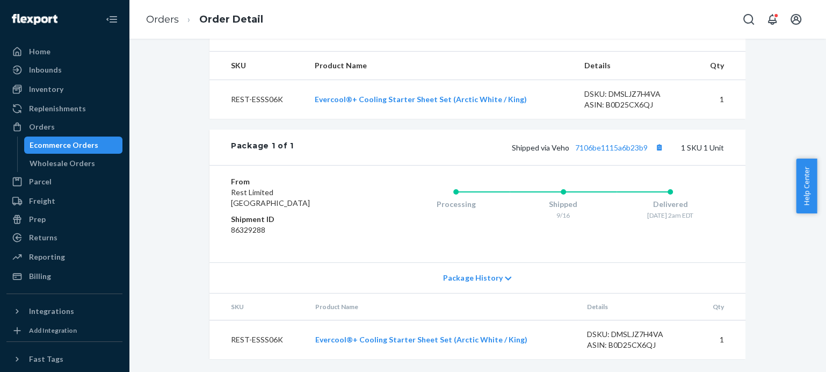
scroll to position [400, 0]
click at [630, 149] on link "7106be1115a6b23b9" at bounding box center [611, 147] width 72 height 9
click at [169, 21] on link "Orders" at bounding box center [162, 19] width 33 height 12
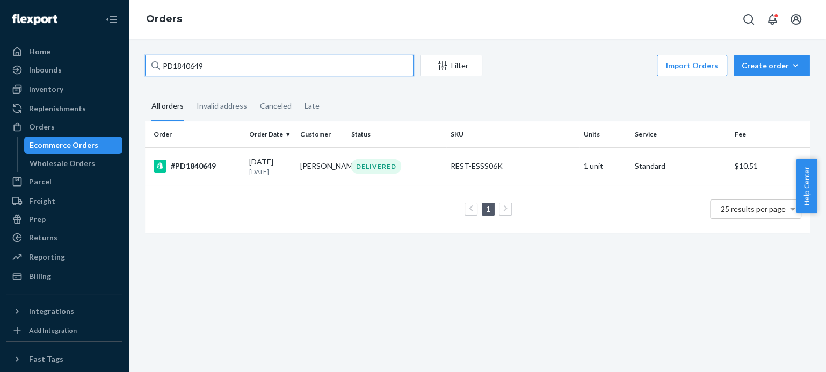
drag, startPoint x: 212, startPoint y: 66, endPoint x: 139, endPoint y: 64, distance: 73.6
click at [139, 64] on div "PD1840649 Filter Import Orders Create order Ecommerce order Removal order All o…" at bounding box center [477, 149] width 681 height 188
paste input "#US2535636"
type input "#US25356369"
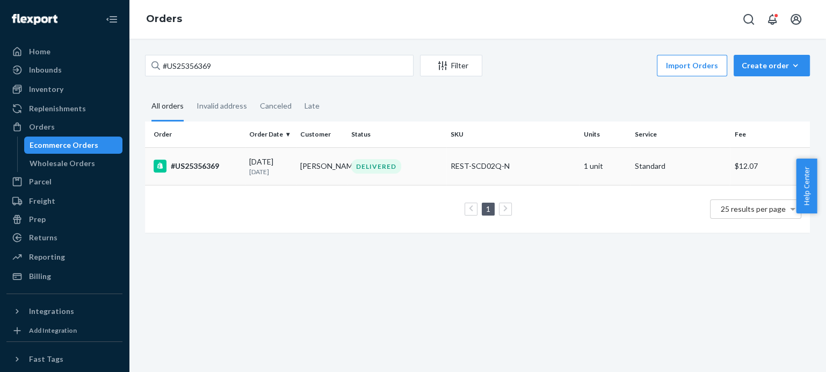
click at [198, 164] on div "#US25356369" at bounding box center [197, 165] width 87 height 13
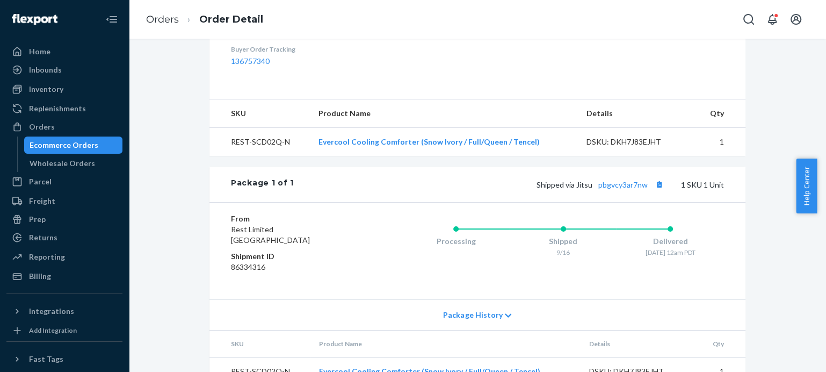
scroll to position [378, 0]
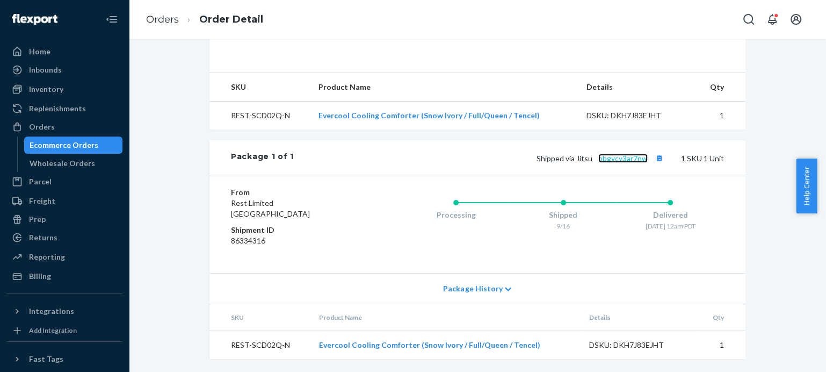
click at [625, 158] on link "pbgvcy3ar7nw" at bounding box center [622, 158] width 49 height 9
click at [166, 19] on link "Orders" at bounding box center [162, 19] width 33 height 12
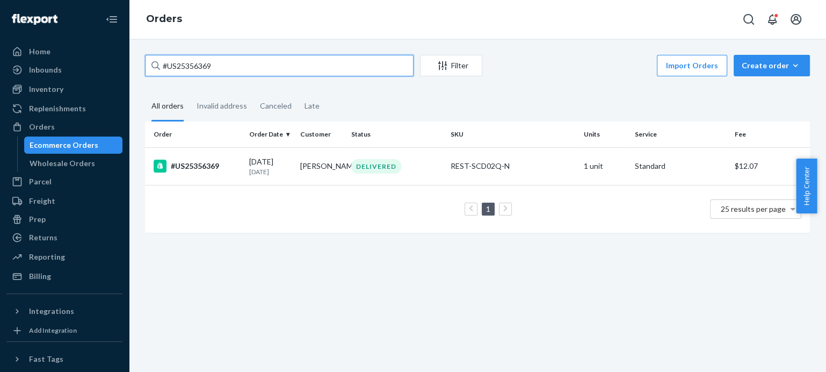
drag, startPoint x: 227, startPoint y: 67, endPoint x: 120, endPoint y: 60, distance: 107.1
click at [120, 60] on div "Home Inbounds Shipping Plans Problems Inventory Products Replenishments Orders …" at bounding box center [413, 186] width 826 height 372
paste input "US25356395"
type input "US25356395"
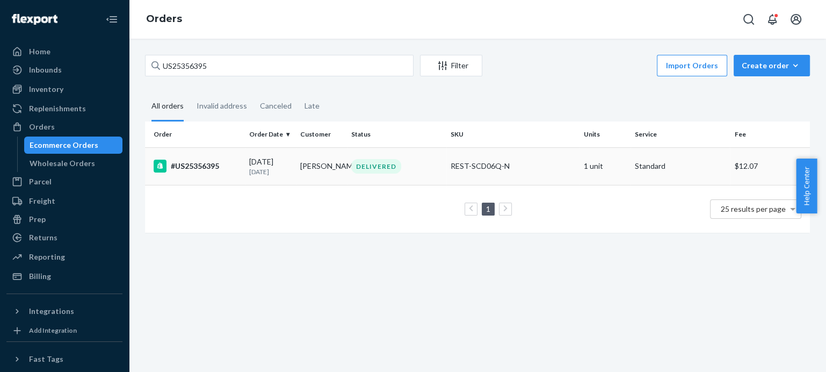
click at [194, 165] on div "#US25356395" at bounding box center [197, 165] width 87 height 13
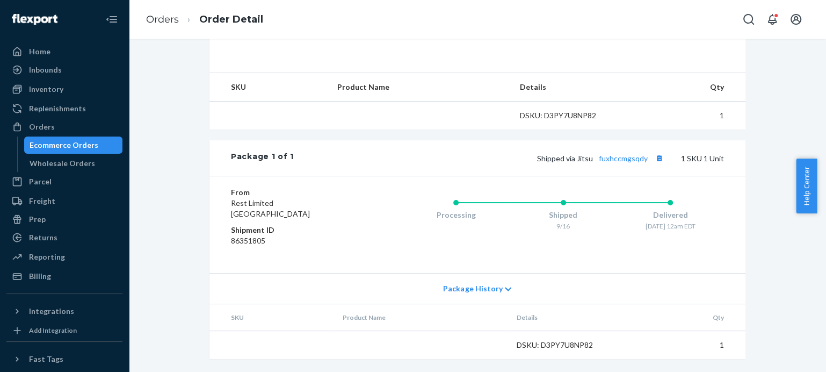
scroll to position [378, 0]
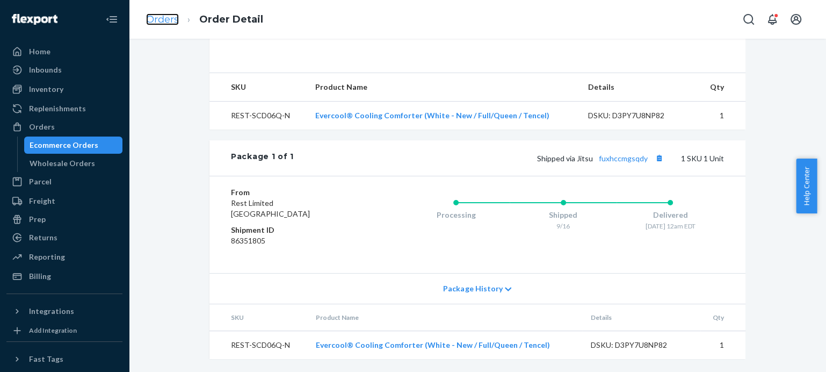
click at [167, 17] on link "Orders" at bounding box center [162, 19] width 33 height 12
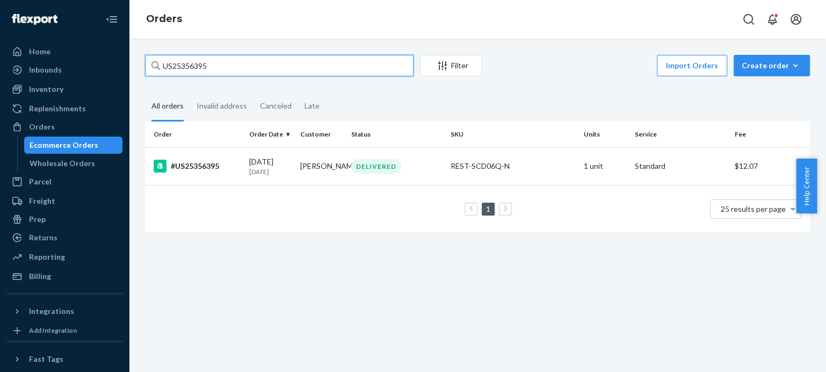
drag, startPoint x: 217, startPoint y: 69, endPoint x: 143, endPoint y: 68, distance: 74.1
click at [143, 68] on div "US25356395 Filter Import Orders Create order Ecommerce order Removal order All …" at bounding box center [477, 149] width 681 height 188
paste input "406"
type input "US25356406"
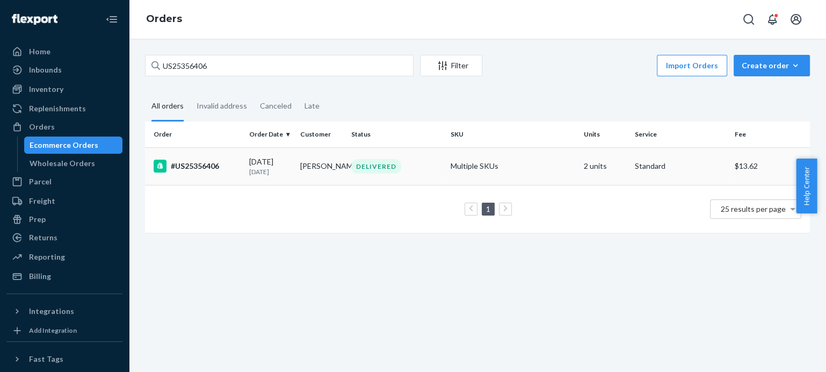
click at [201, 166] on div "#US25356406" at bounding box center [197, 165] width 87 height 13
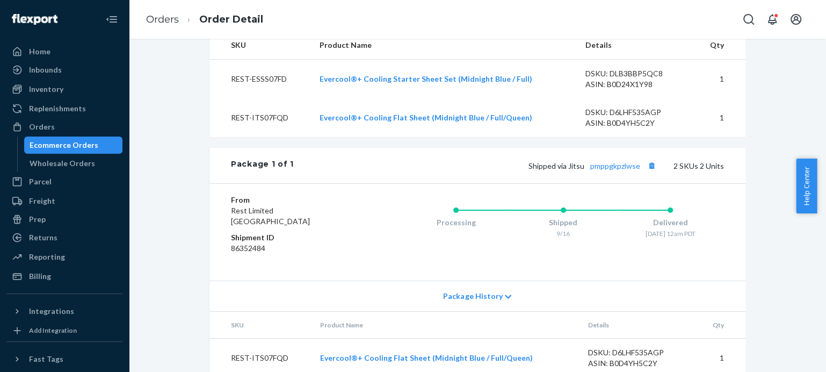
scroll to position [477, 0]
